Goal: Task Accomplishment & Management: Manage account settings

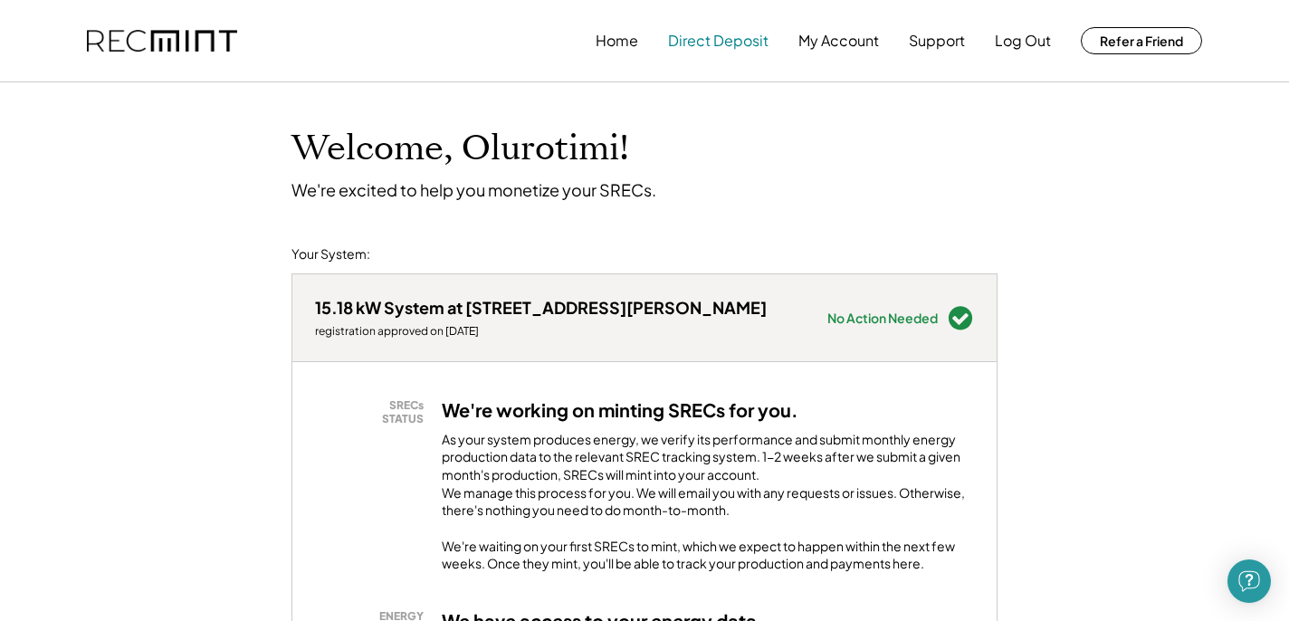
click at [737, 44] on button "Direct Deposit" at bounding box center [718, 41] width 101 height 36
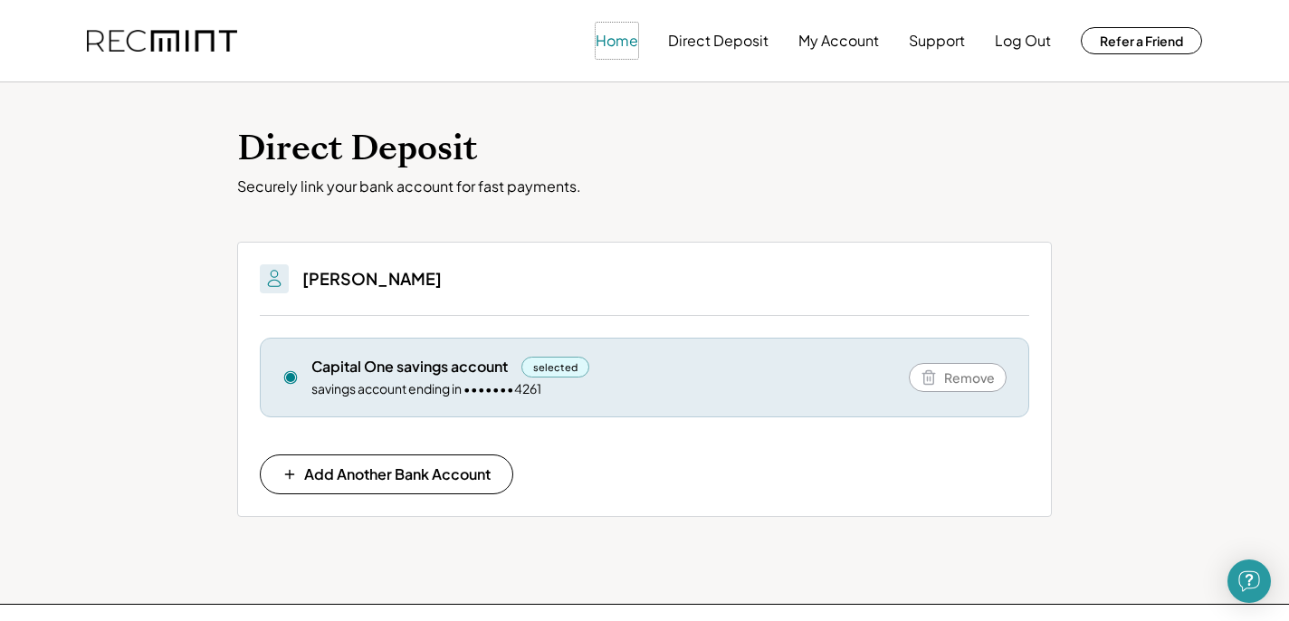
click at [618, 46] on button "Home" at bounding box center [617, 41] width 43 height 36
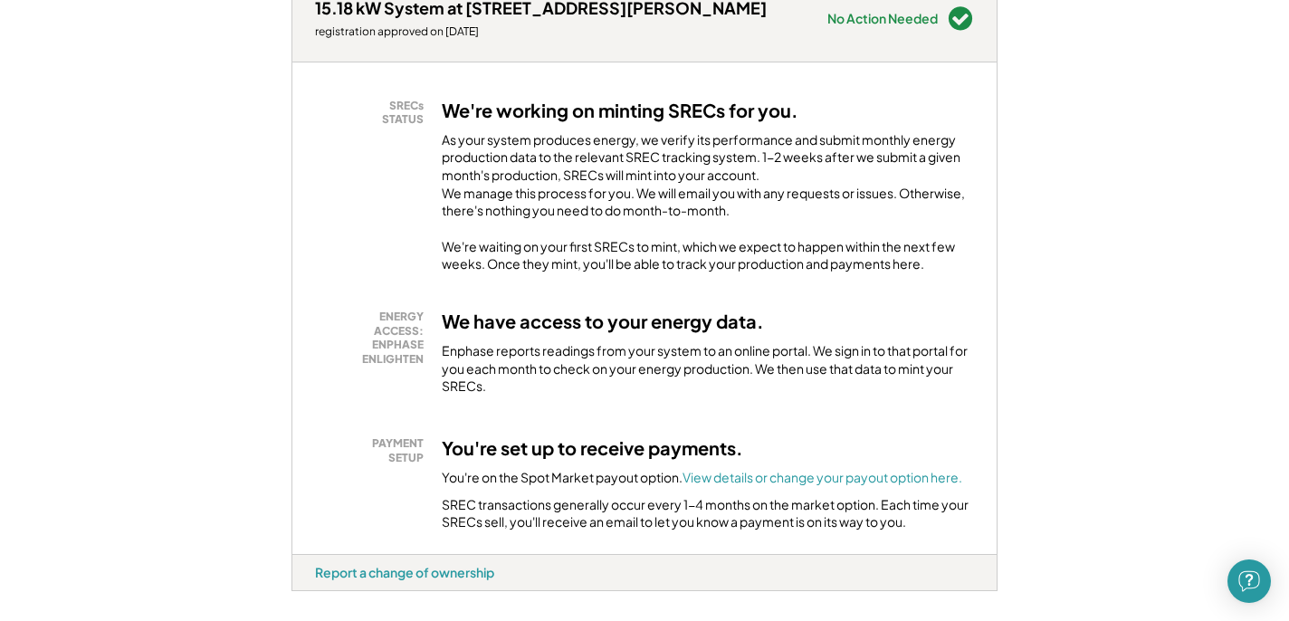
scroll to position [302, 0]
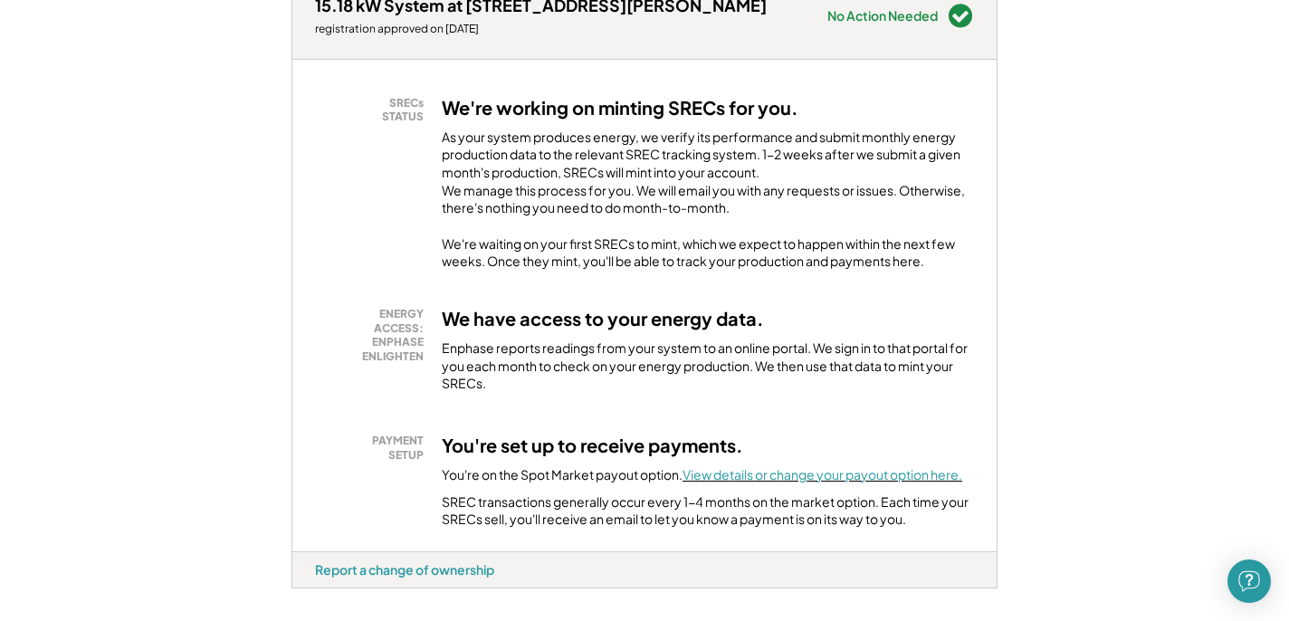
click at [820, 483] on font "View details or change your payout option here." at bounding box center [823, 474] width 280 height 16
